Goal: Information Seeking & Learning: Learn about a topic

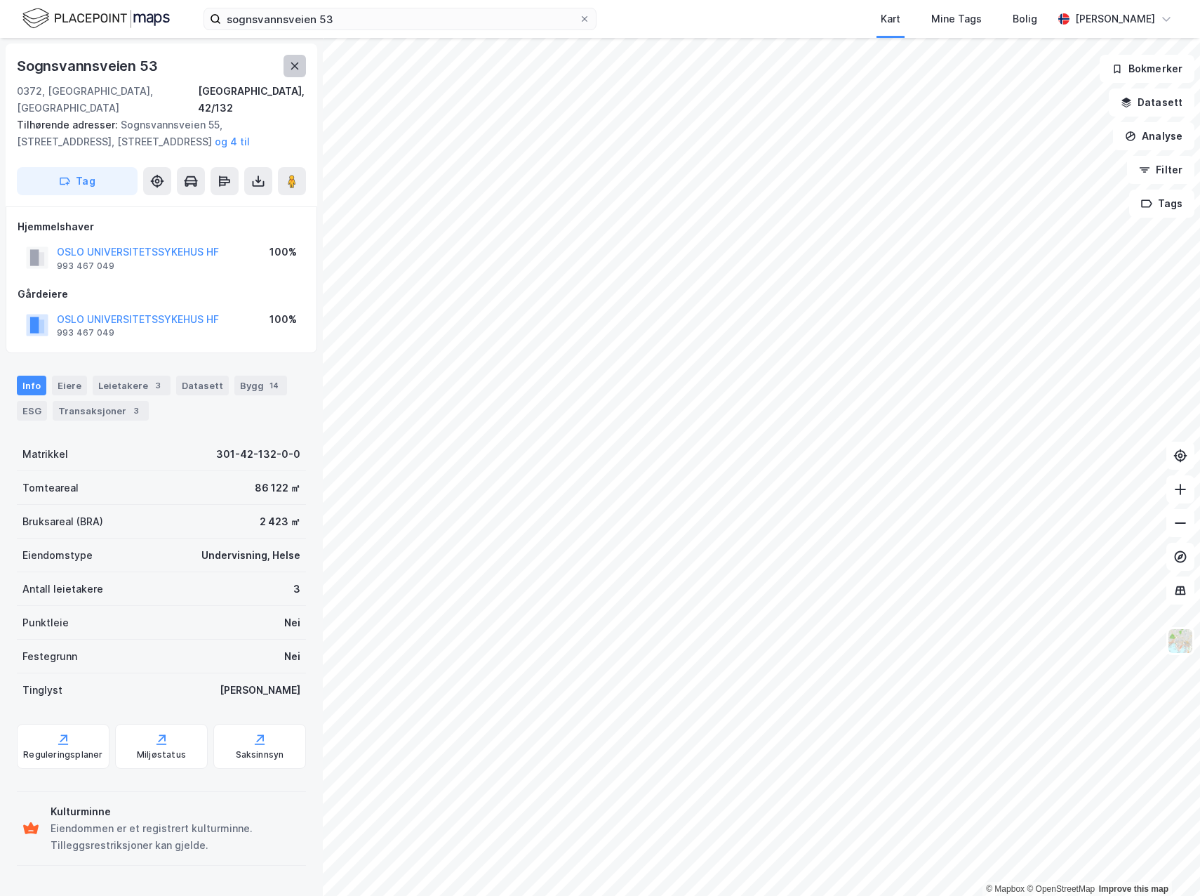
click at [292, 76] on button at bounding box center [295, 66] width 22 height 22
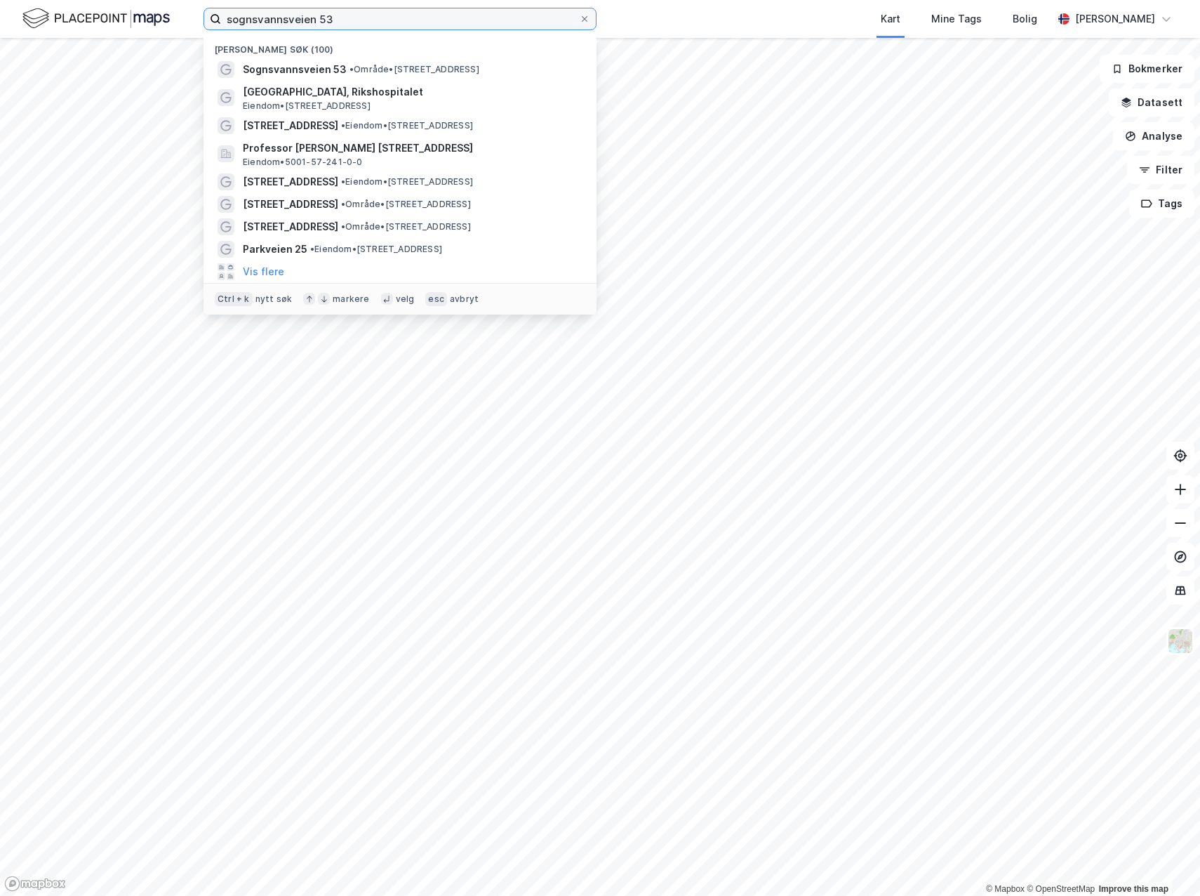
drag, startPoint x: 378, startPoint y: 18, endPoint x: 93, endPoint y: 28, distance: 284.4
click at [93, 28] on div "sognsvannsveien 53 [GEOGRAPHIC_DATA] søk (100) [GEOGRAPHIC_DATA] 53 • Område • …" at bounding box center [600, 19] width 1200 height 38
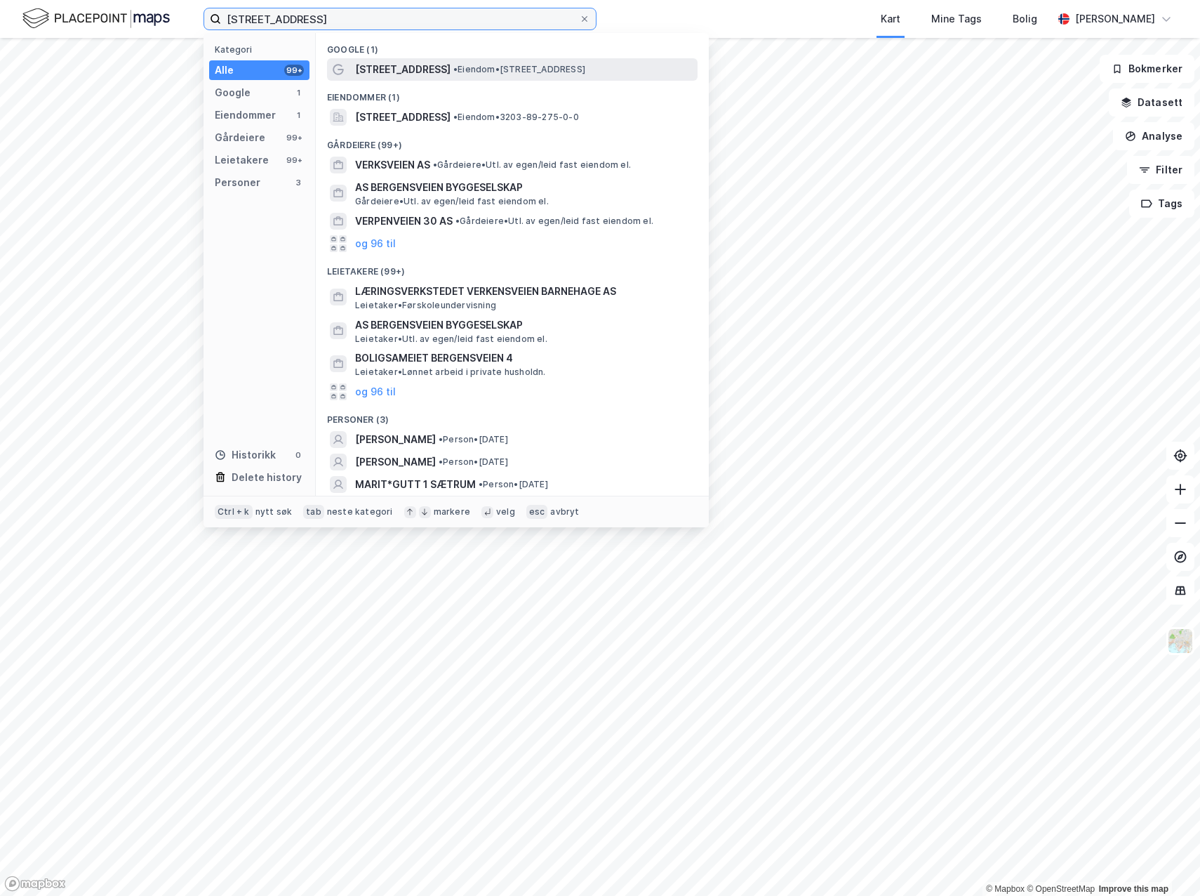
type input "[STREET_ADDRESS]"
click at [388, 73] on span "[STREET_ADDRESS]" at bounding box center [402, 69] width 95 height 17
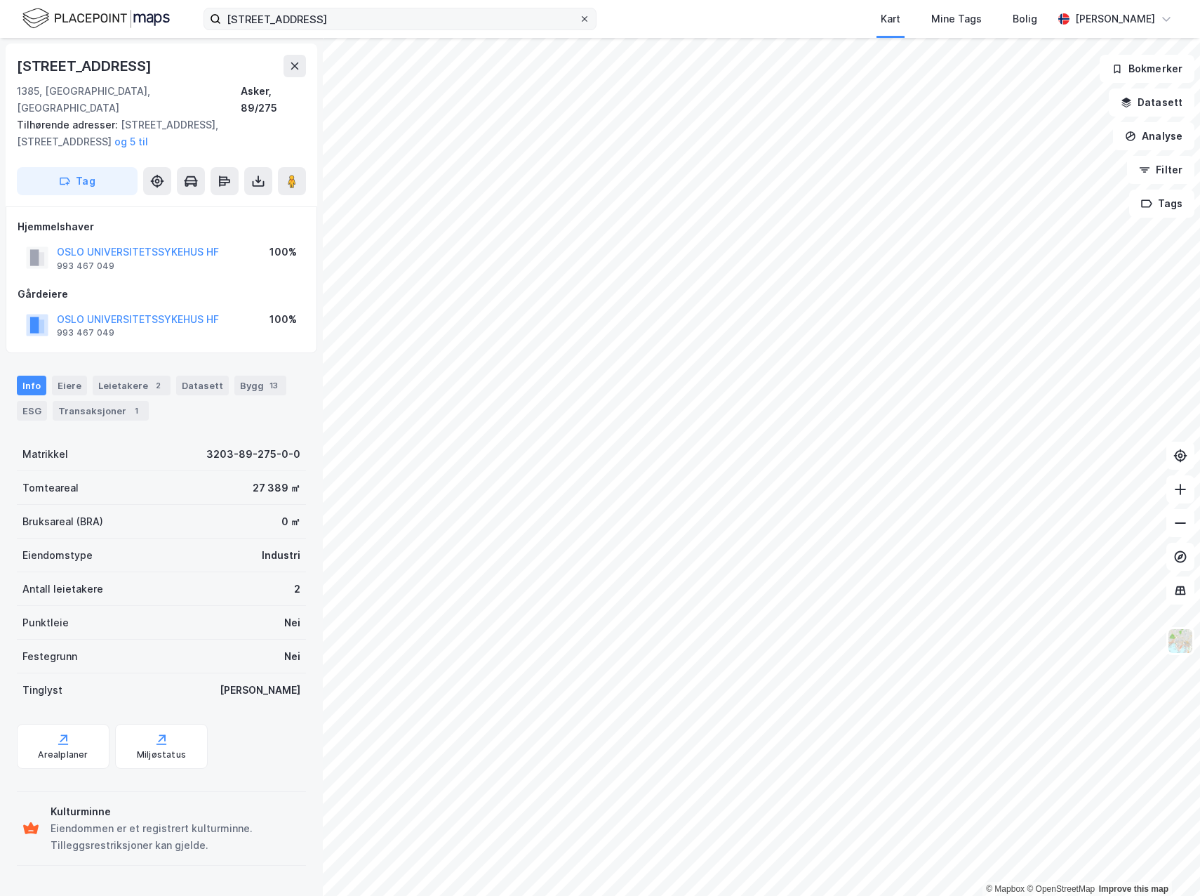
click at [585, 18] on icon at bounding box center [585, 19] width 6 height 6
click at [579, 18] on input "[STREET_ADDRESS]" at bounding box center [400, 18] width 358 height 21
click at [0, 0] on button "OSLO UNIVERSITETSSYKEHUS HF" at bounding box center [0, 0] width 0 height 0
